Goal: Task Accomplishment & Management: Manage account settings

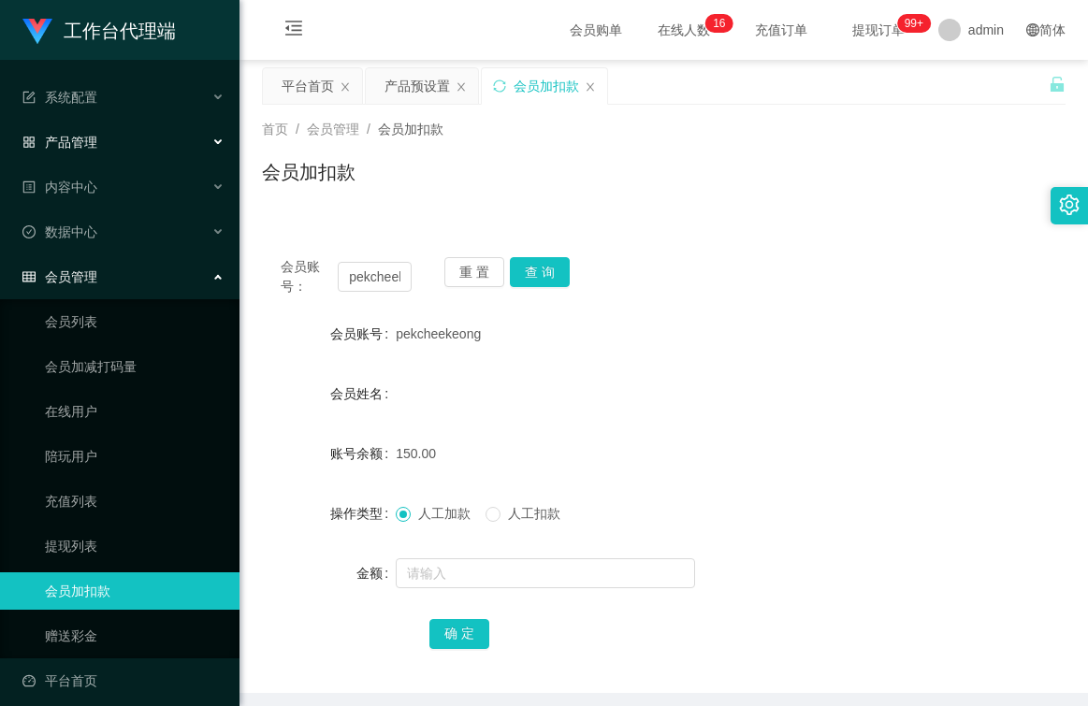
scroll to position [12, 0]
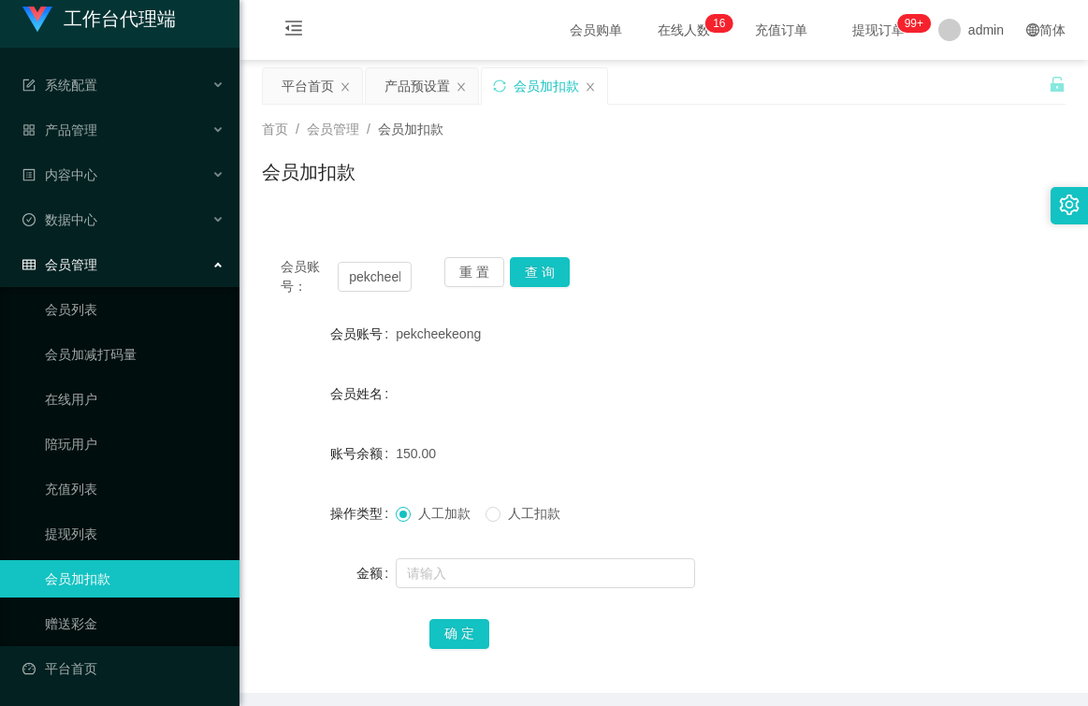
click at [112, 252] on div "会员管理" at bounding box center [119, 264] width 239 height 37
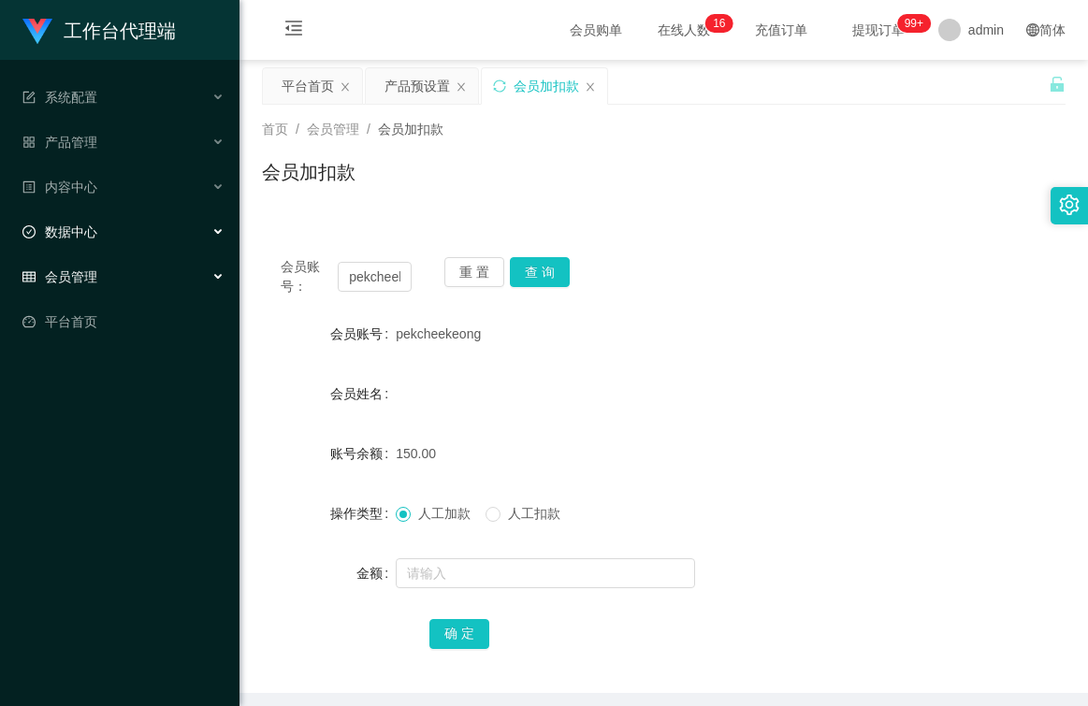
scroll to position [0, 0]
click at [219, 282] on div "会员管理" at bounding box center [119, 276] width 239 height 37
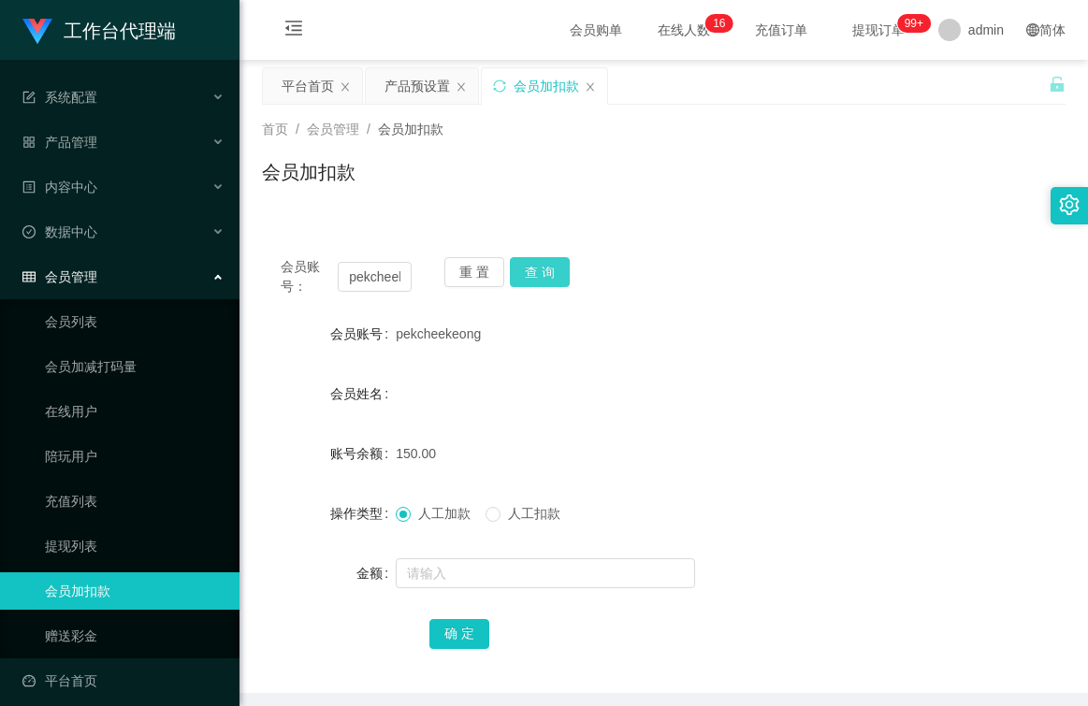
click at [543, 272] on button "查 询" at bounding box center [540, 272] width 60 height 30
click at [538, 274] on button "查 询" at bounding box center [540, 272] width 60 height 30
click at [532, 275] on button "查 询" at bounding box center [540, 272] width 60 height 30
click at [503, 518] on span "人工扣款" at bounding box center [533, 513] width 67 height 15
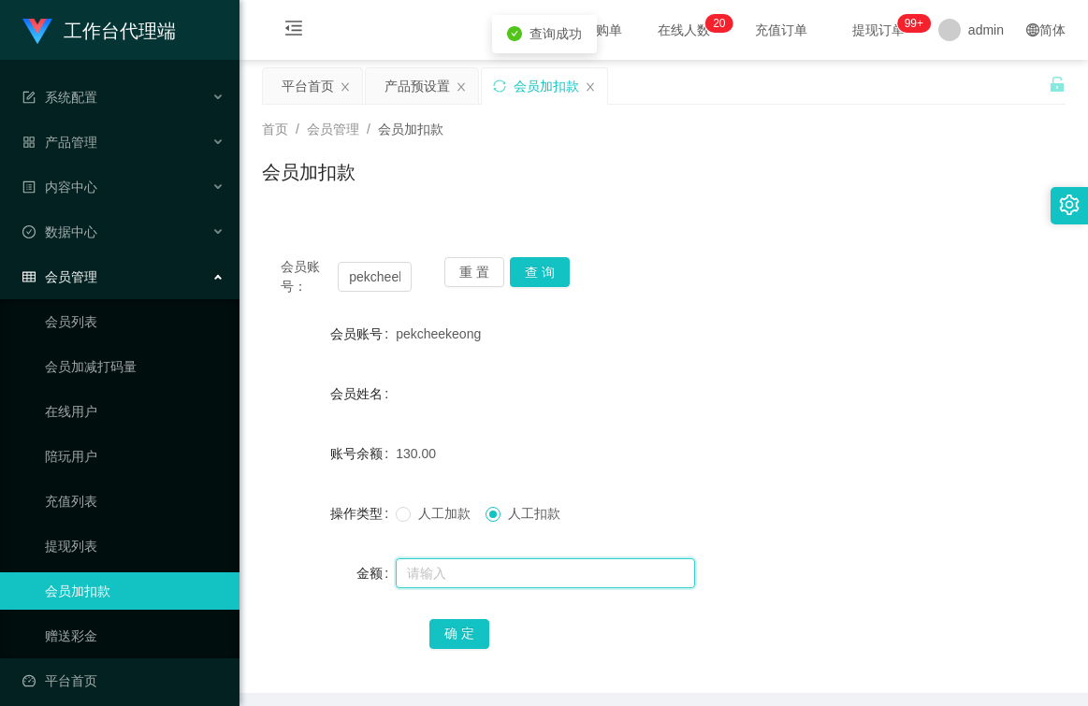
click at [490, 576] on input "text" at bounding box center [545, 573] width 299 height 30
type input "130"
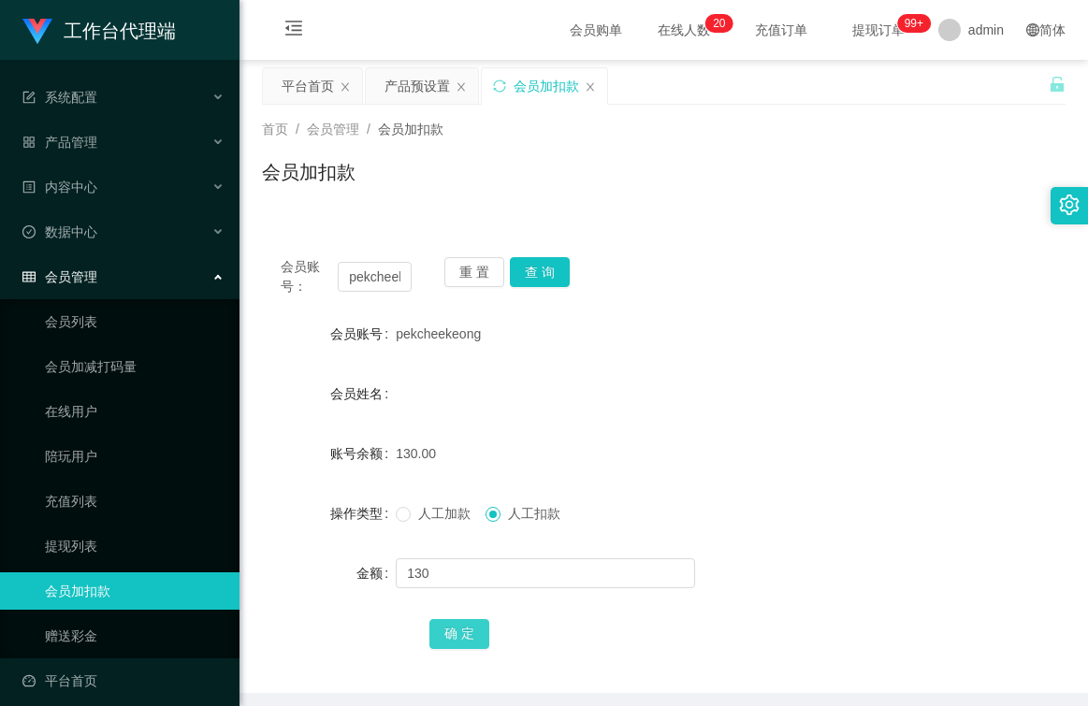
click at [460, 624] on button "确 定" at bounding box center [459, 634] width 60 height 30
click at [542, 270] on button "查 询" at bounding box center [540, 272] width 60 height 30
click at [204, 142] on div "产品管理" at bounding box center [119, 141] width 239 height 37
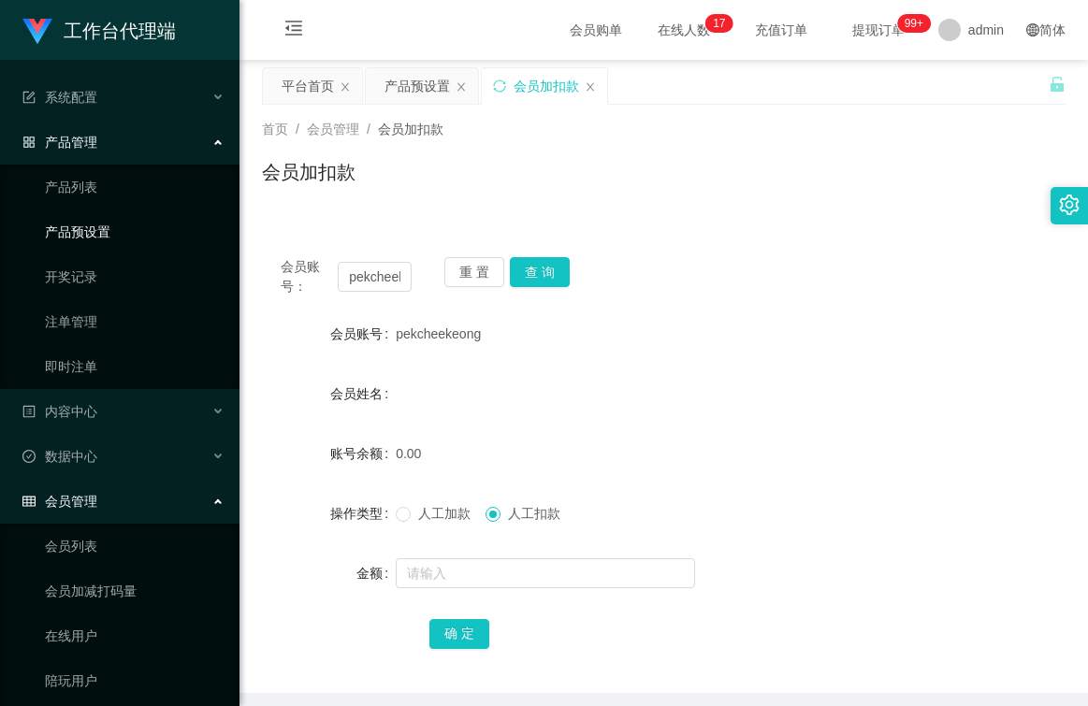
click at [87, 231] on link "产品预设置" at bounding box center [135, 231] width 180 height 37
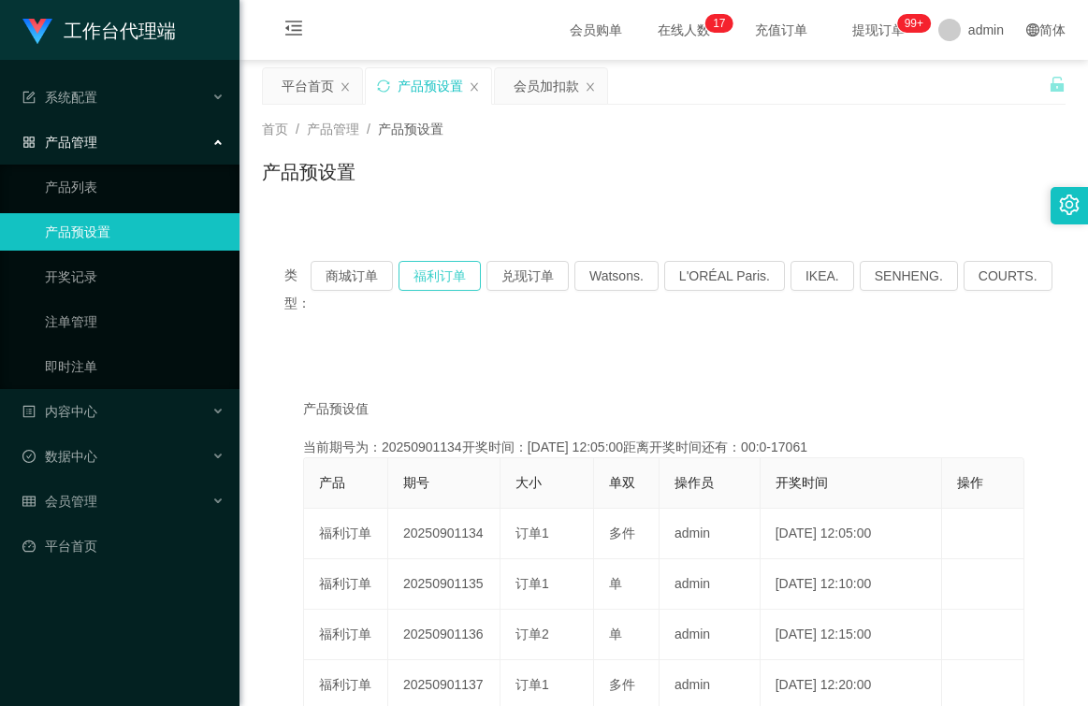
click at [454, 268] on button "福利订单" at bounding box center [439, 276] width 82 height 30
click at [453, 268] on button "福利订单" at bounding box center [439, 276] width 82 height 30
